Goal: Information Seeking & Learning: Learn about a topic

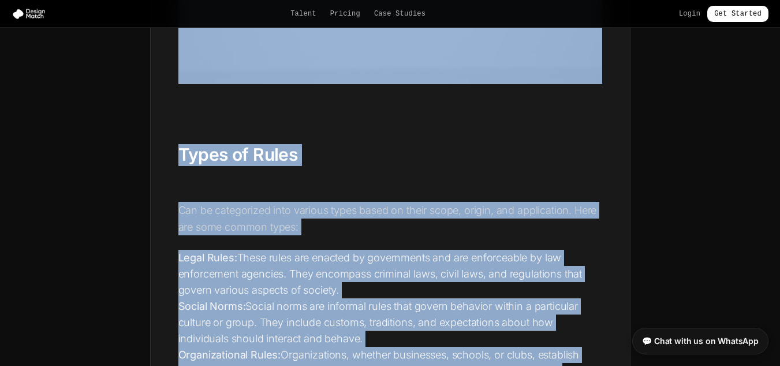
scroll to position [1271, 0]
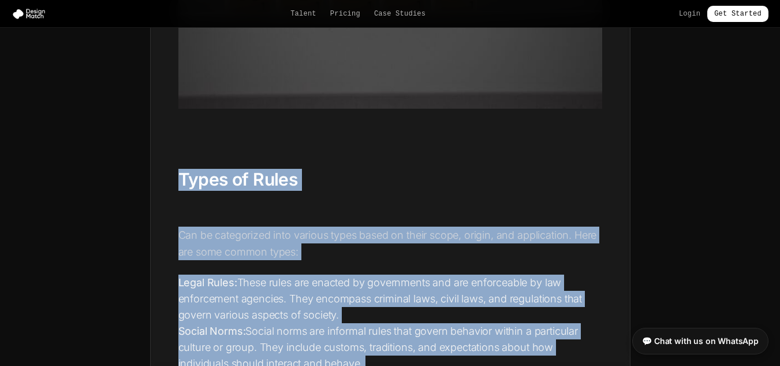
drag, startPoint x: 300, startPoint y: 280, endPoint x: 175, endPoint y: 171, distance: 165.8
click at [175, 171] on div "Rules are the invisible threads that weave the fabric of our society together. …" at bounding box center [390, 28] width 479 height 1987
copy div "Types of Rules Can be categorized into various types based on their scope, orig…"
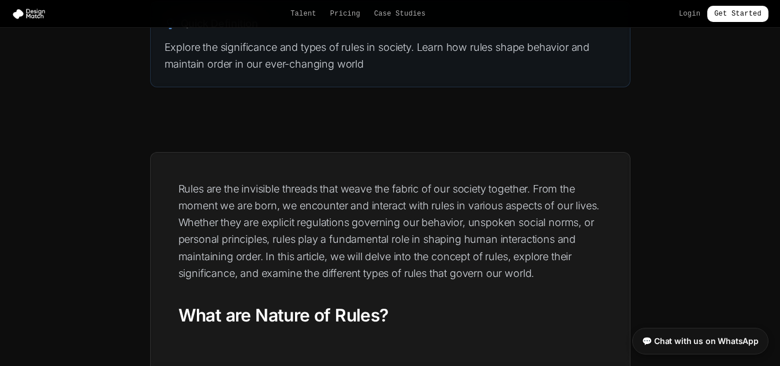
scroll to position [174, 0]
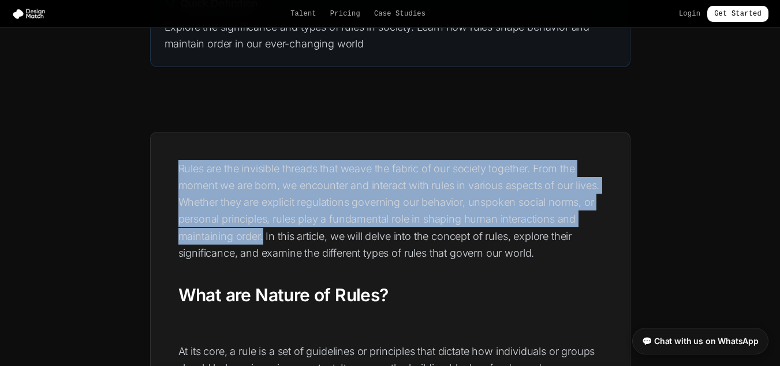
drag, startPoint x: 263, startPoint y: 237, endPoint x: 172, endPoint y: 168, distance: 114.6
copy p "Rules are the invisible threads that weave the fabric of our society together. …"
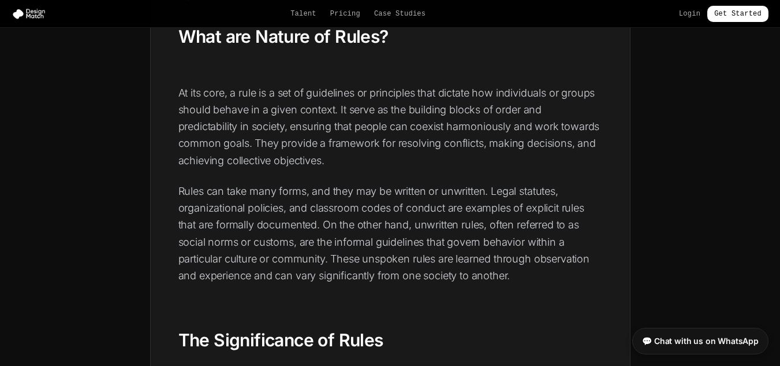
scroll to position [405, 0]
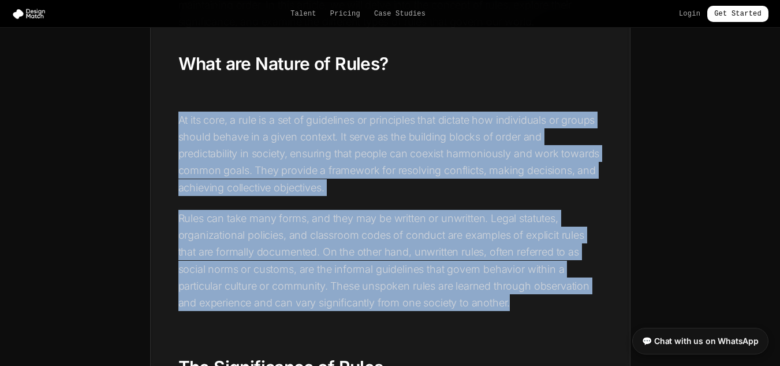
drag, startPoint x: 517, startPoint y: 303, endPoint x: 178, endPoint y: 122, distance: 384.3
copy div "At its core, a rule is a set of guidelines or principles that dictate how indiv…"
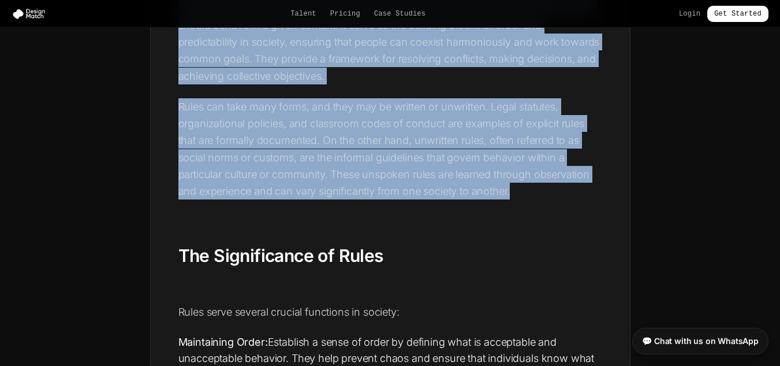
scroll to position [520, 0]
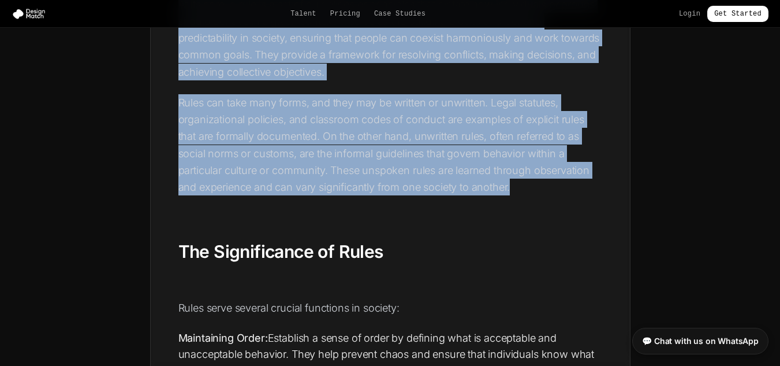
click at [370, 168] on p "Rules can take many forms, and they may be written or unwritten. Legal statutes…" at bounding box center [391, 145] width 424 height 102
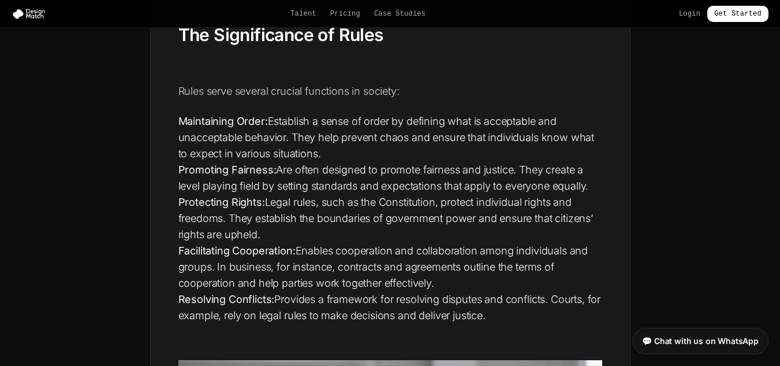
scroll to position [659, 0]
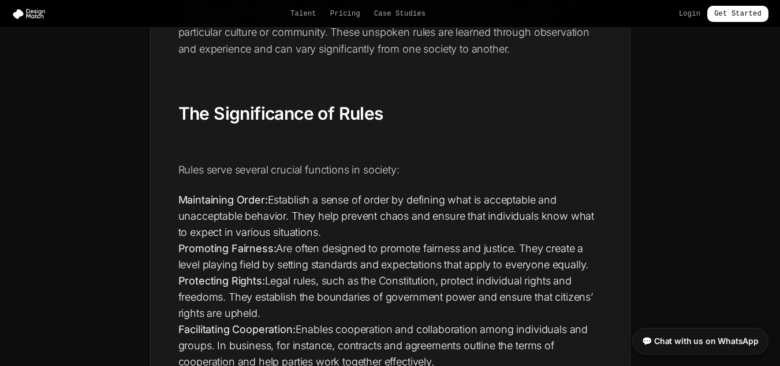
drag, startPoint x: 507, startPoint y: 243, endPoint x: 178, endPoint y: 99, distance: 359.0
copy div "Lor Ipsumdolorsi am Conse Adipi elits doeiusm tempori utlaboree do magnaal: Eni…"
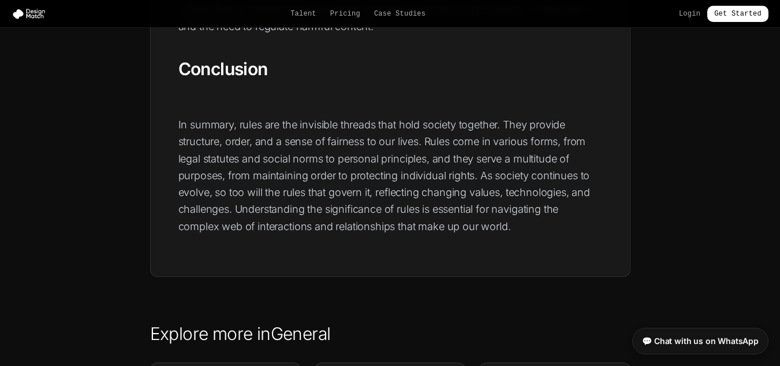
scroll to position [1987, 0]
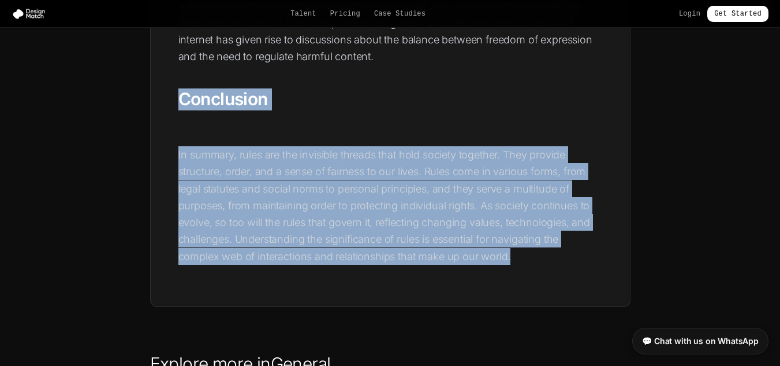
drag, startPoint x: 515, startPoint y: 256, endPoint x: 162, endPoint y: 102, distance: 384.7
copy div "Conclusion In summary, rules are the invisible threads that hold society togeth…"
